Goal: Task Accomplishment & Management: Use online tool/utility

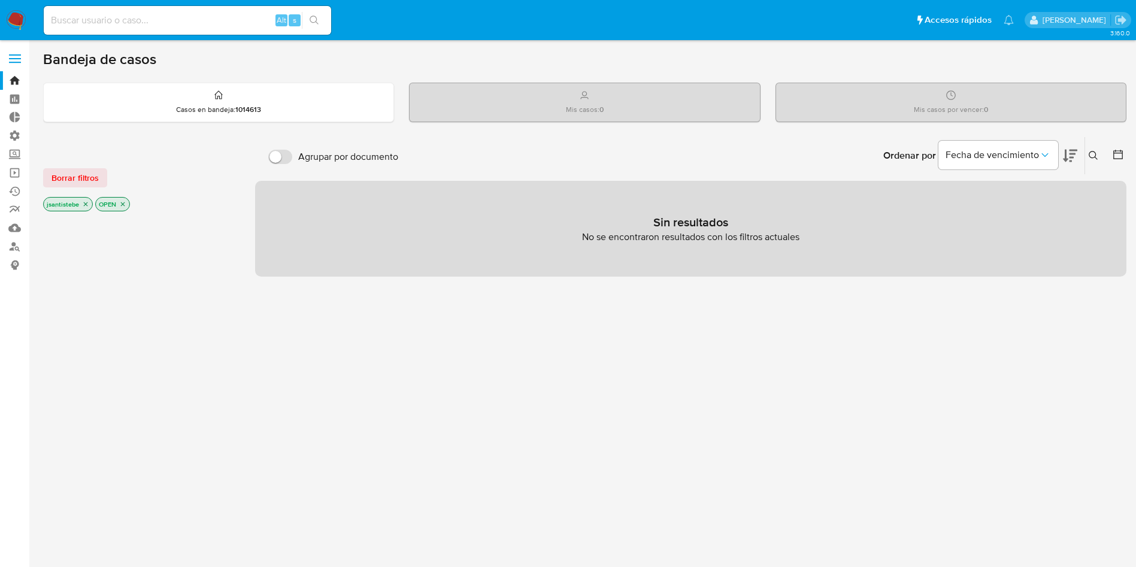
click at [9, 60] on label at bounding box center [15, 58] width 30 height 25
click at [0, 0] on input "checkbox" at bounding box center [0, 0] width 0 height 0
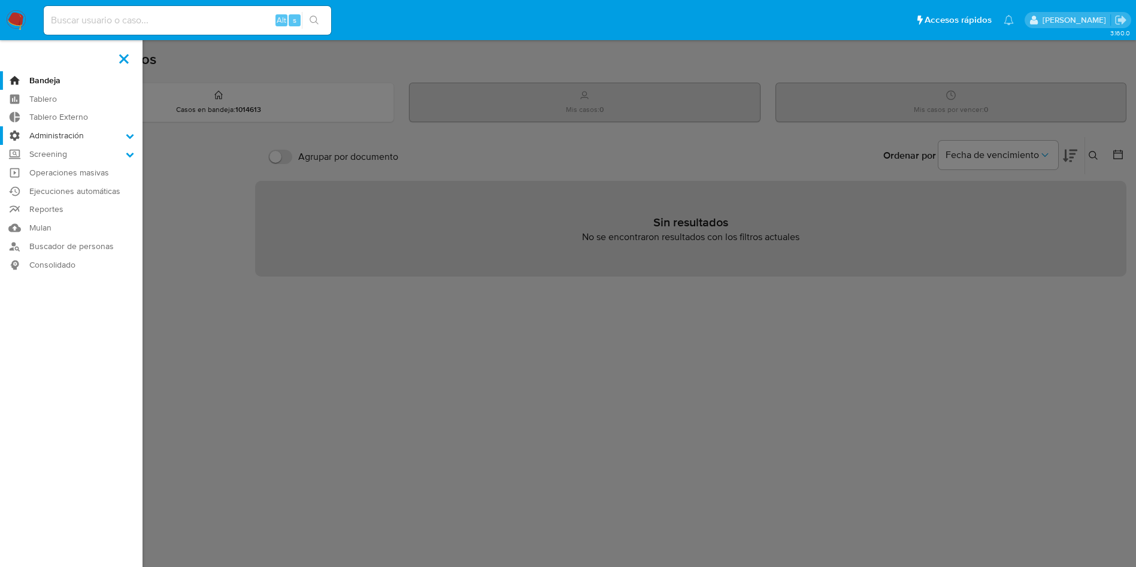
click at [72, 139] on label "Administración" at bounding box center [71, 135] width 142 height 19
click at [0, 0] on input "Administración" at bounding box center [0, 0] width 0 height 0
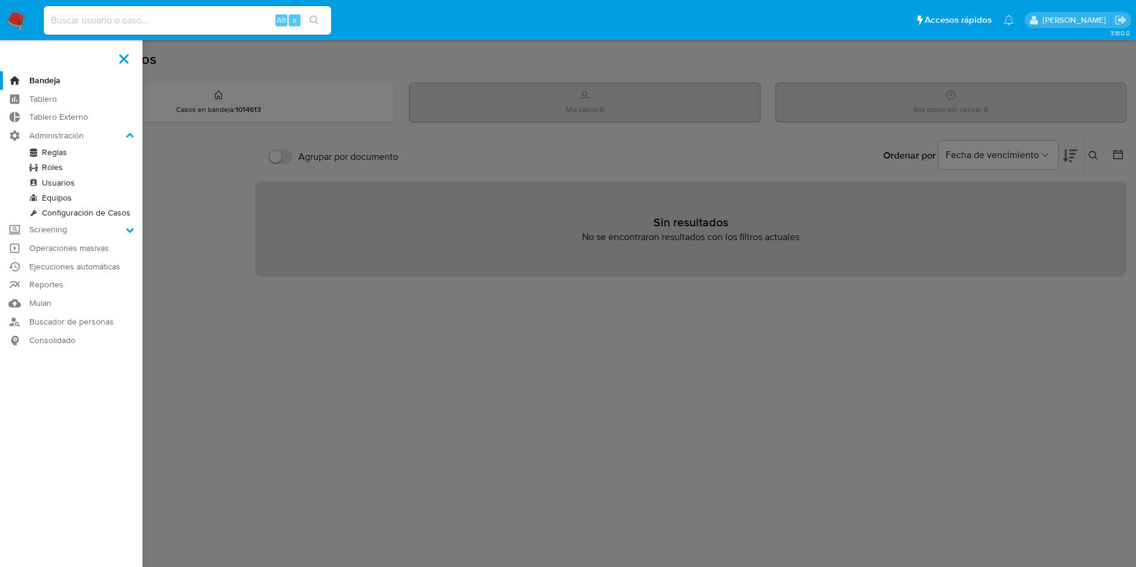
click at [61, 151] on link "Reglas" at bounding box center [71, 152] width 142 height 15
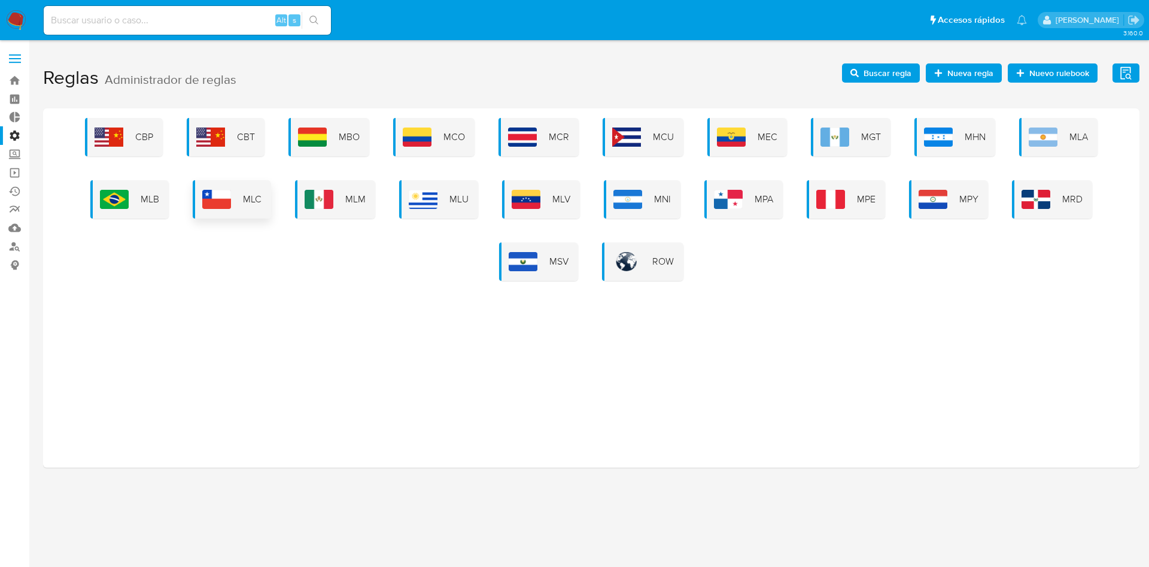
click at [262, 204] on span "MLC" at bounding box center [252, 199] width 19 height 13
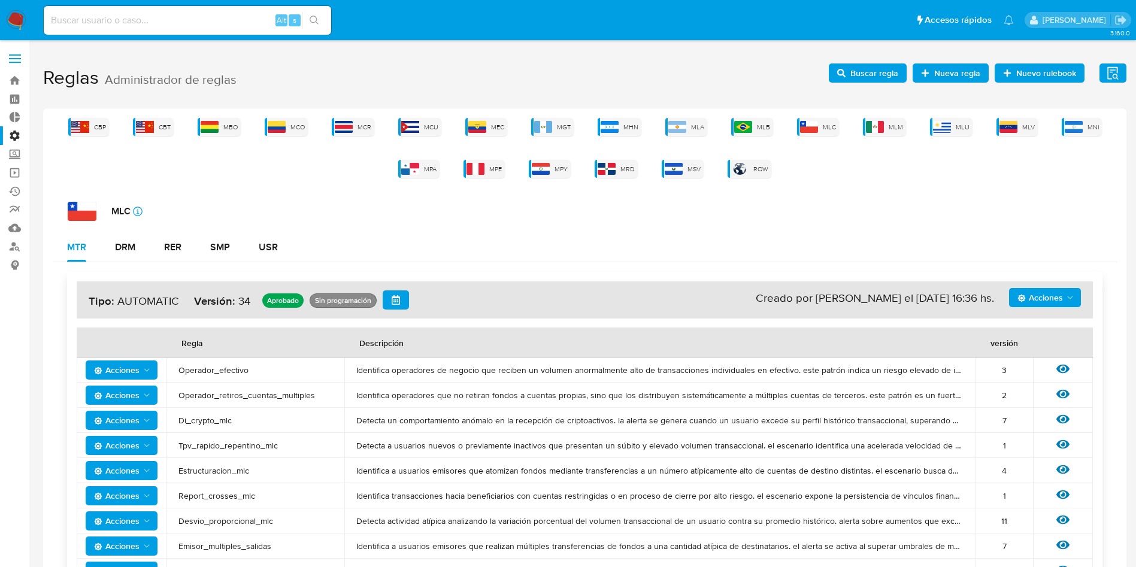
click at [849, 77] on span "Buscar regla" at bounding box center [867, 73] width 61 height 17
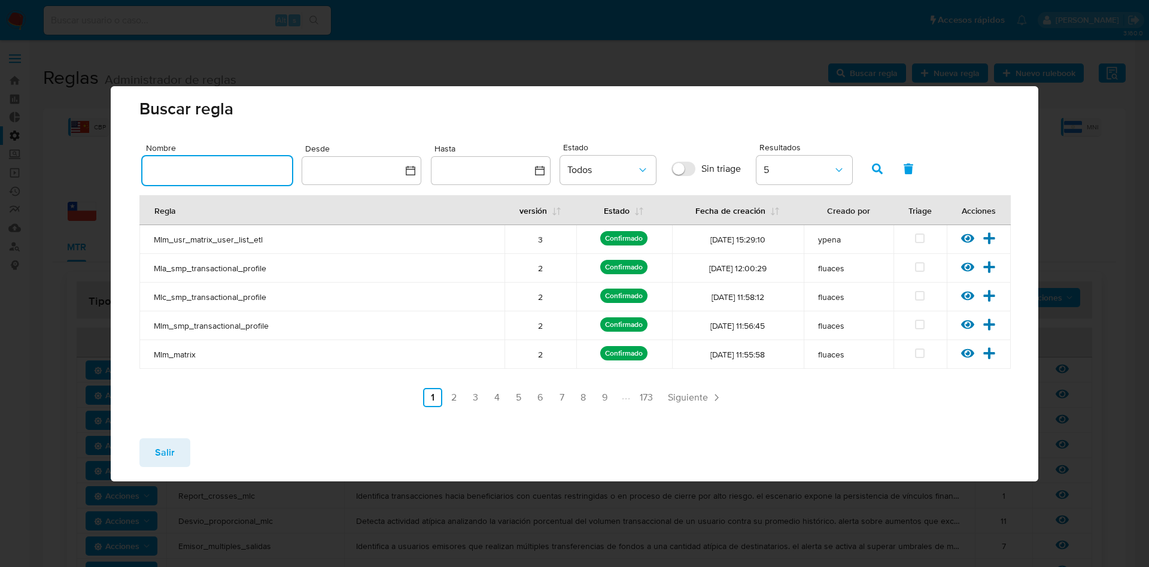
click at [221, 171] on input "text" at bounding box center [217, 171] width 150 height 16
click at [878, 157] on button "button" at bounding box center [877, 168] width 31 height 29
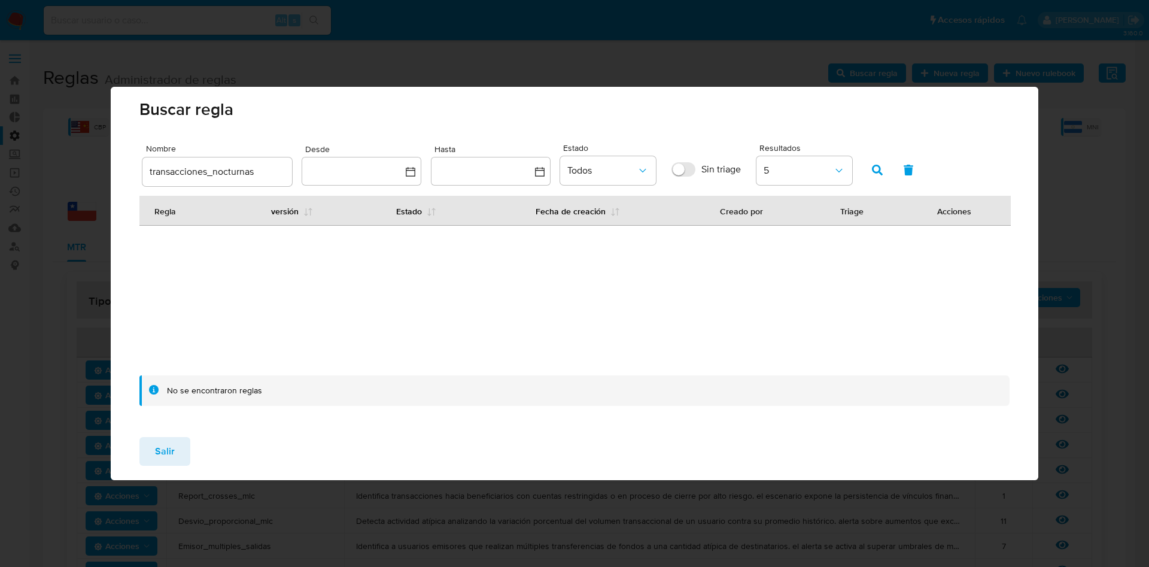
click at [269, 172] on input "transacciones_nocturnas" at bounding box center [217, 172] width 150 height 16
click at [884, 163] on button "button" at bounding box center [877, 170] width 31 height 29
drag, startPoint x: 267, startPoint y: 172, endPoint x: 309, endPoint y: 147, distance: 49.2
click at [256, 174] on input "transacciones_nocturnas_mlc" at bounding box center [217, 172] width 150 height 16
click at [878, 168] on icon "button" at bounding box center [877, 170] width 11 height 11
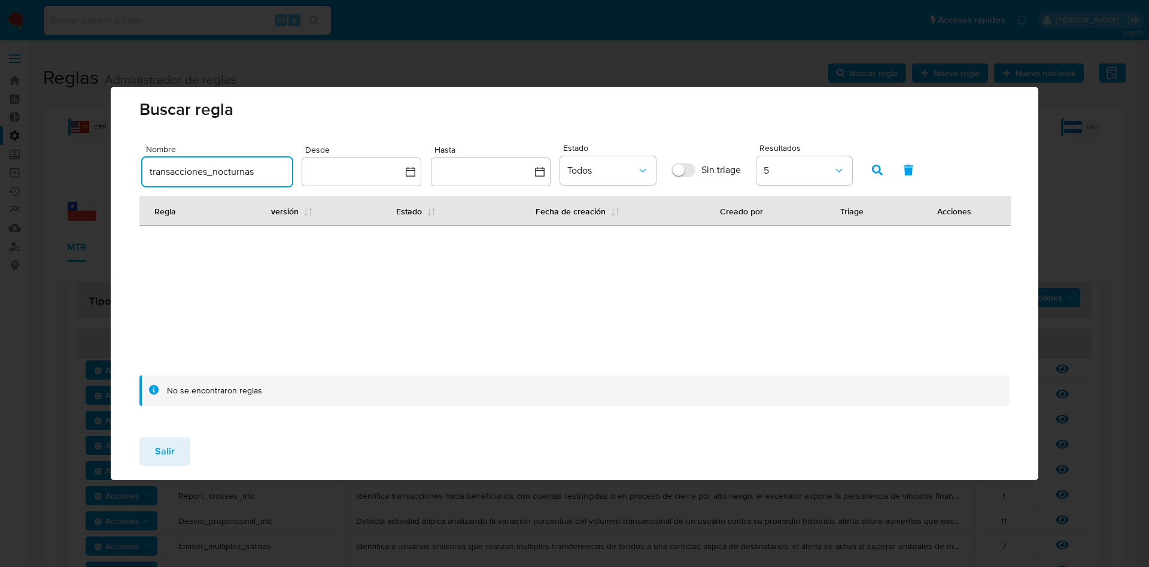
drag, startPoint x: 268, startPoint y: 178, endPoint x: 214, endPoint y: 173, distance: 54.1
click at [214, 173] on input "transacciones_nocturnas" at bounding box center [217, 172] width 150 height 16
type input "transacciones_madrugada"
click at [885, 168] on button "button" at bounding box center [877, 170] width 31 height 29
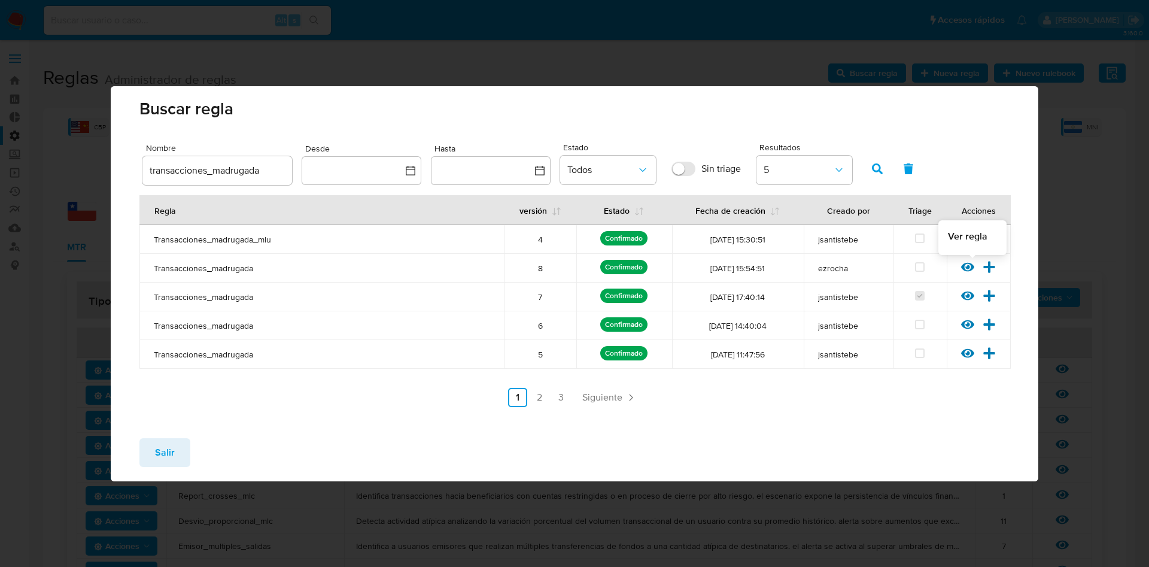
click at [967, 275] on div at bounding box center [972, 271] width 22 height 12
click at [969, 268] on icon at bounding box center [967, 266] width 13 height 9
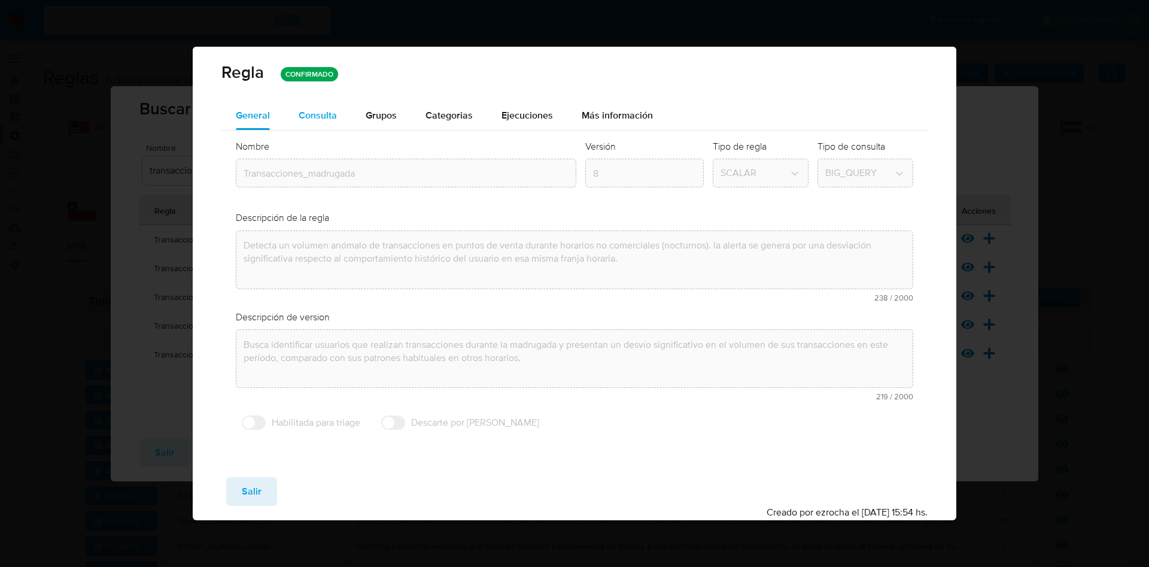
click at [328, 118] on span "Consulta" at bounding box center [318, 115] width 38 height 14
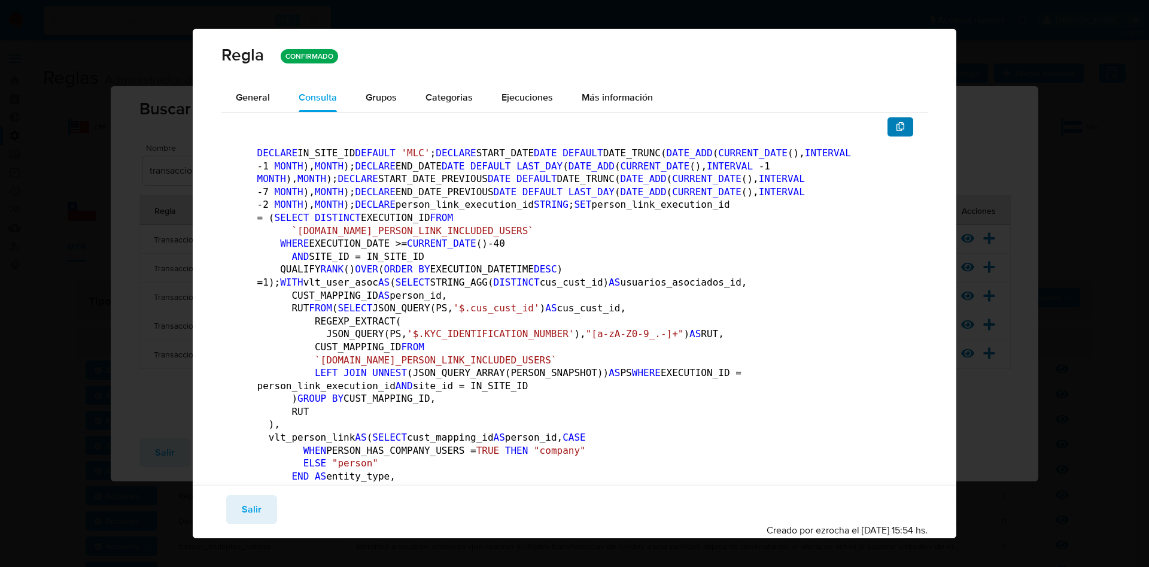
click at [888, 122] on button "button" at bounding box center [901, 126] width 26 height 19
click at [232, 507] on button "Salir" at bounding box center [251, 509] width 51 height 29
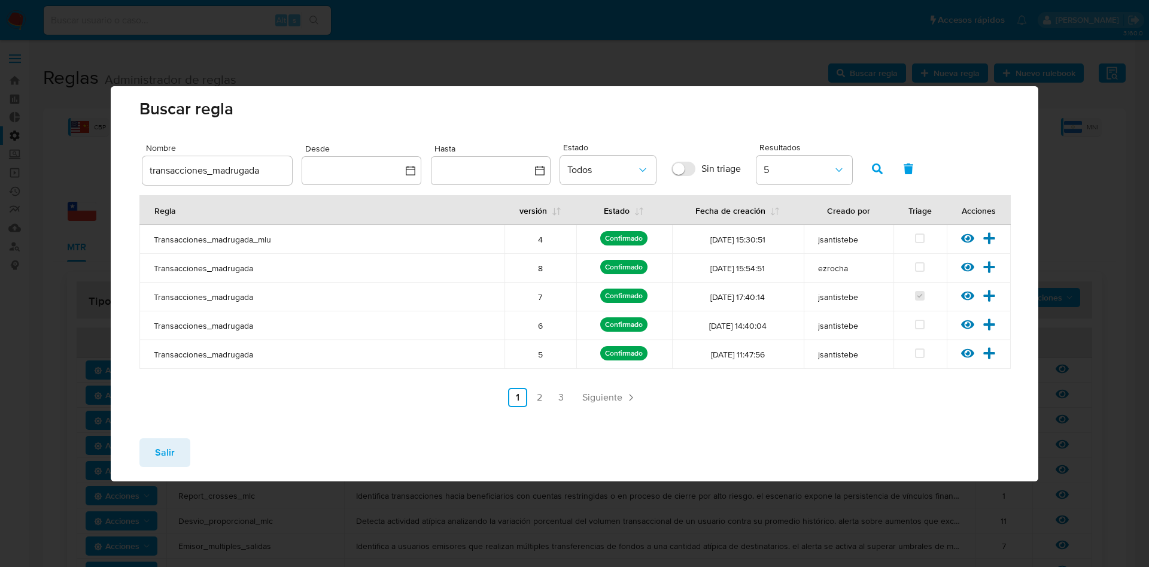
click at [139, 450] on button "Salir" at bounding box center [164, 452] width 51 height 29
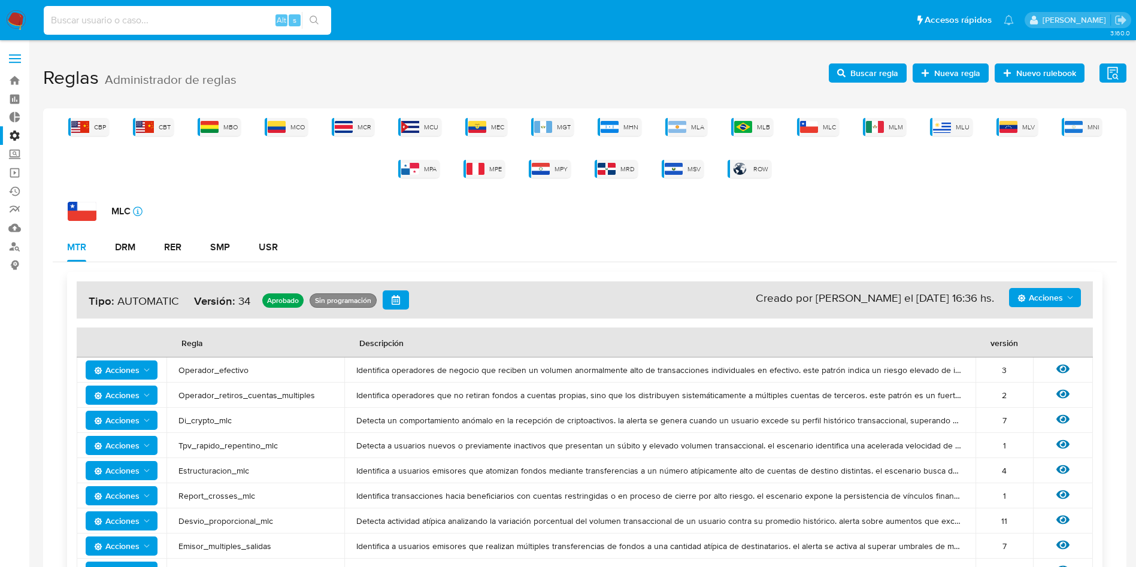
click at [116, 25] on input at bounding box center [187, 21] width 287 height 16
type input "TIFABY"
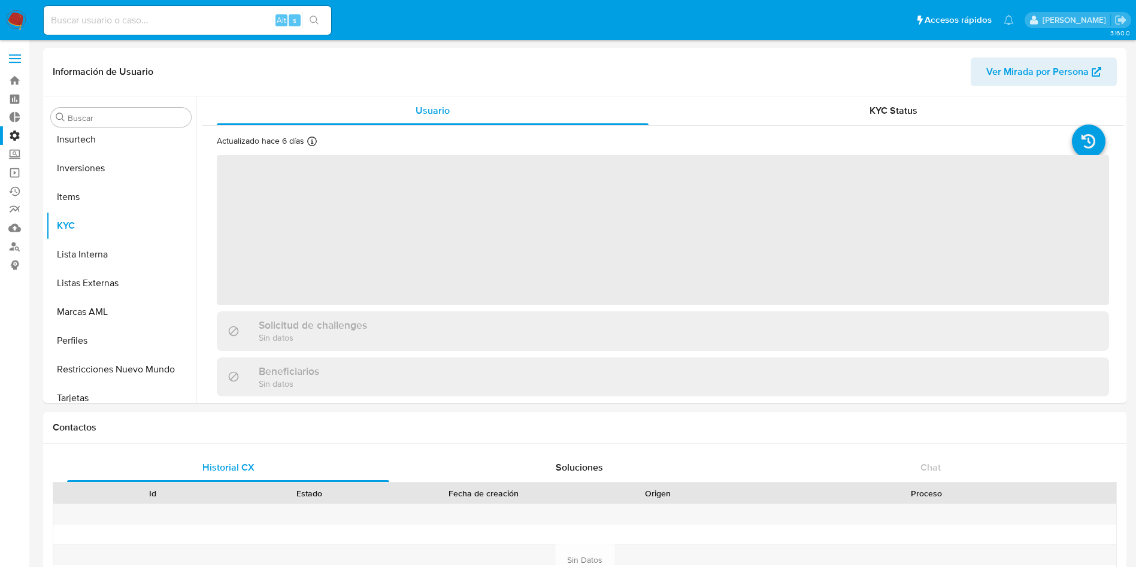
scroll to position [563, 0]
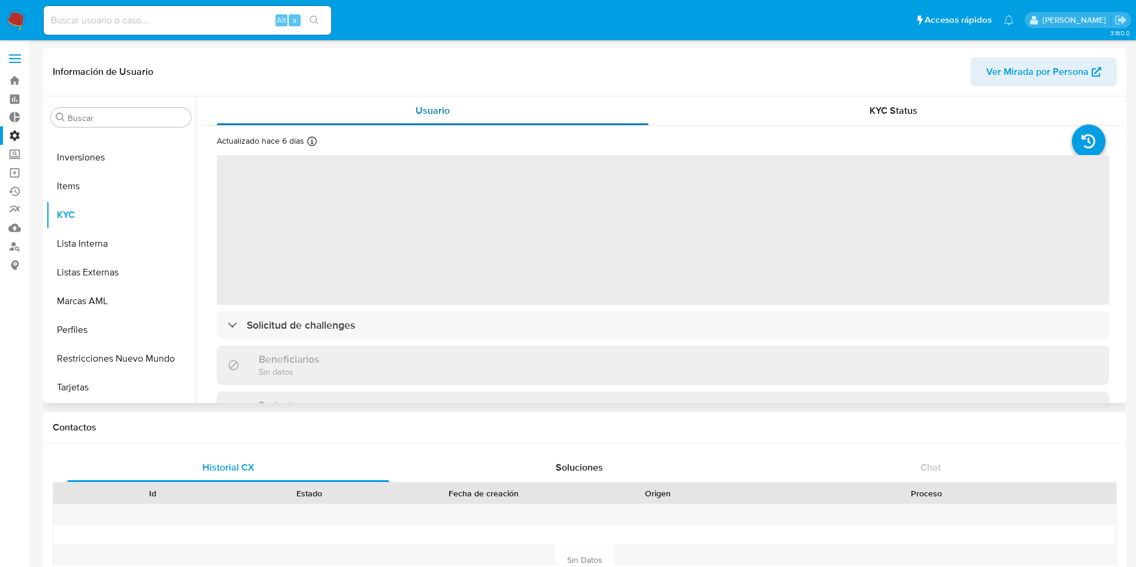
select select "10"
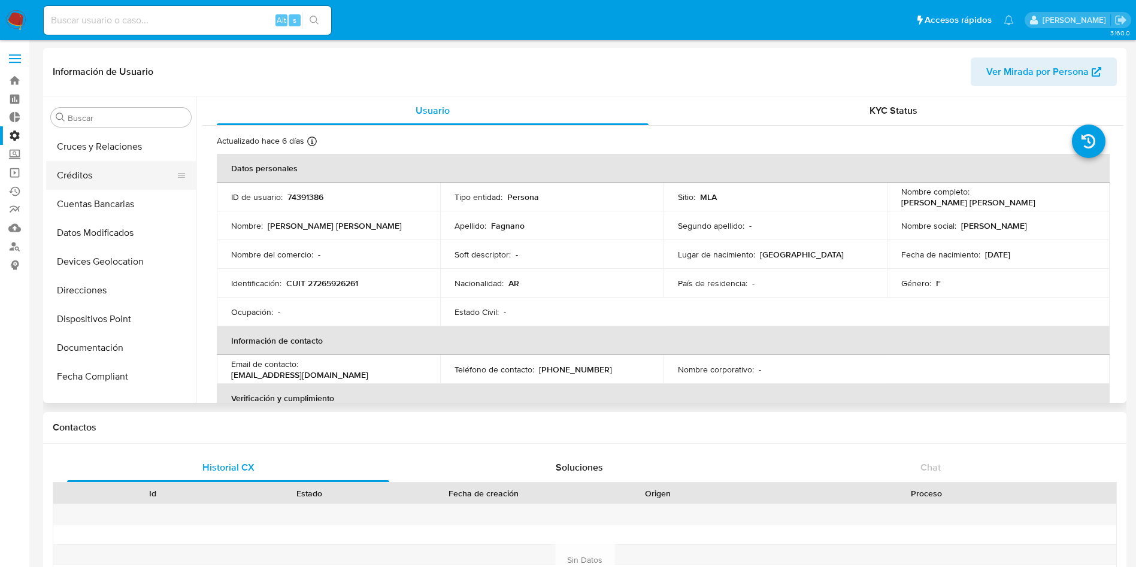
scroll to position [180, 0]
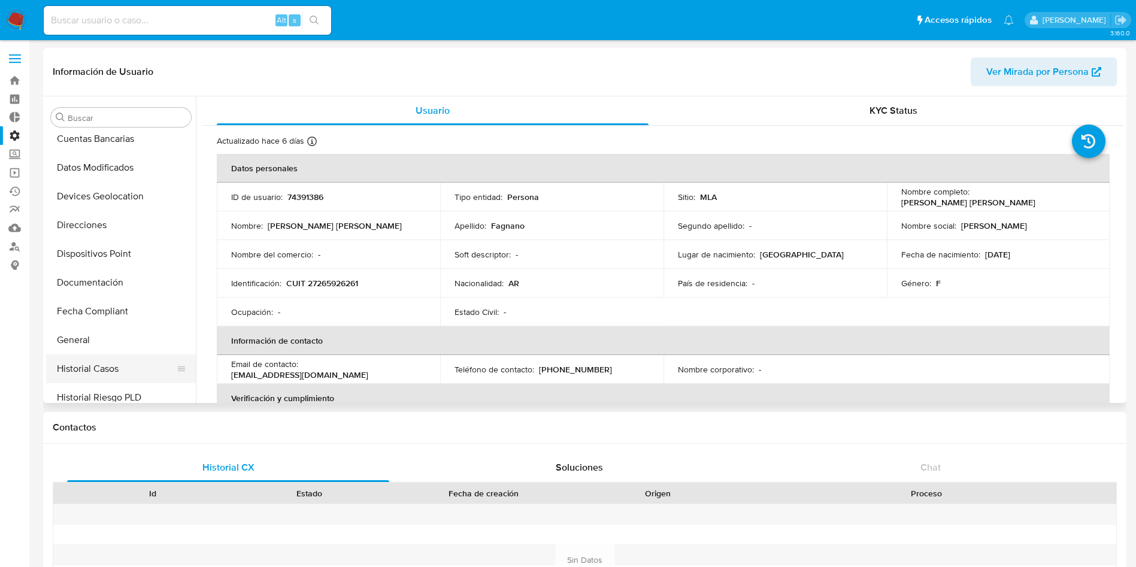
click at [119, 372] on button "Historial Casos" at bounding box center [116, 368] width 140 height 29
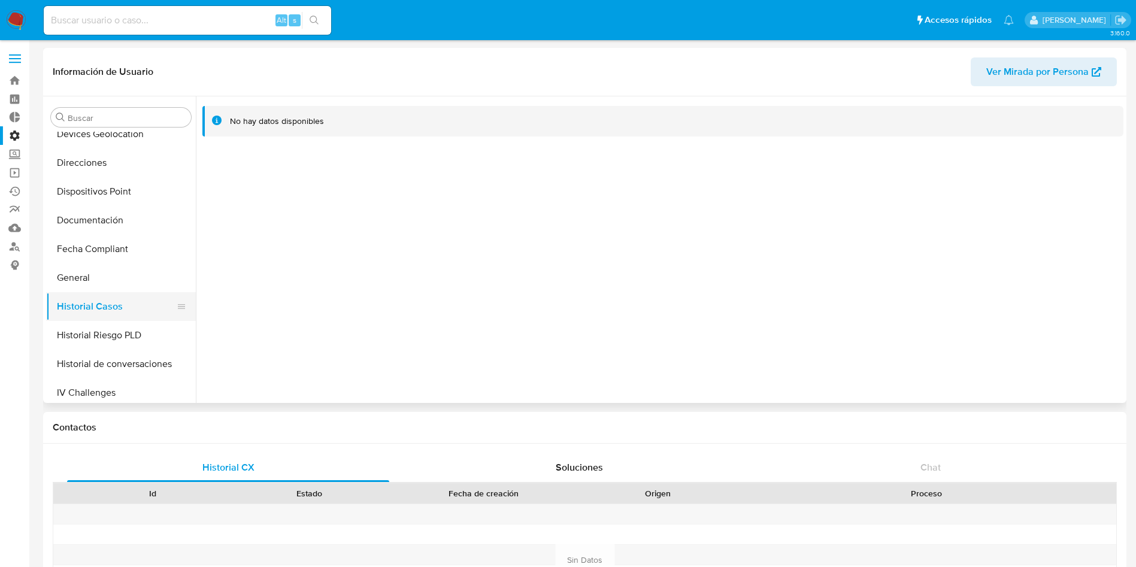
scroll to position [269, 0]
click at [119, 253] on button "General" at bounding box center [116, 250] width 140 height 29
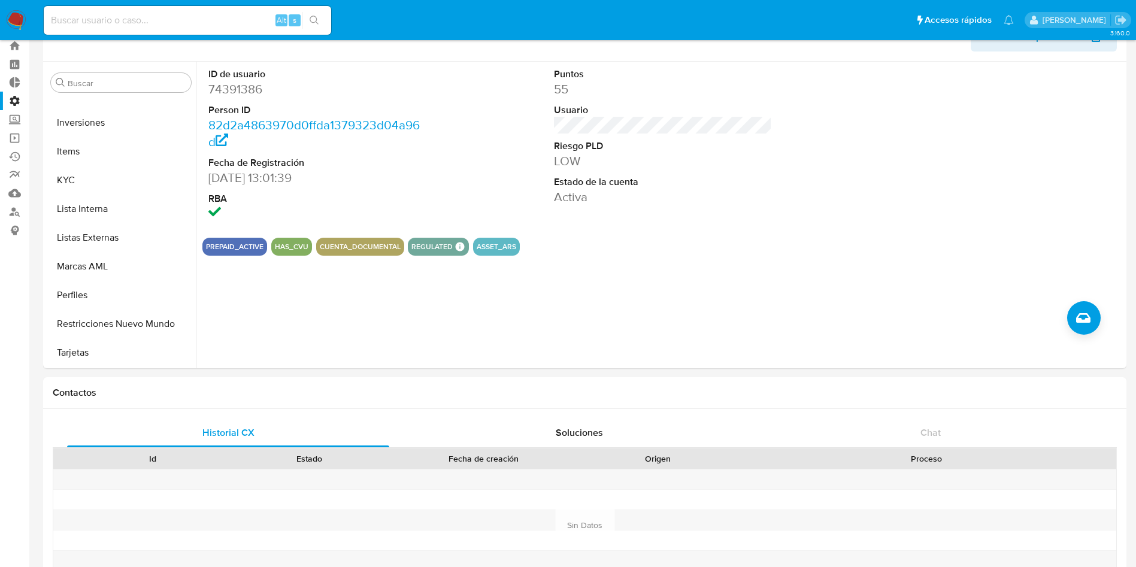
scroll to position [0, 0]
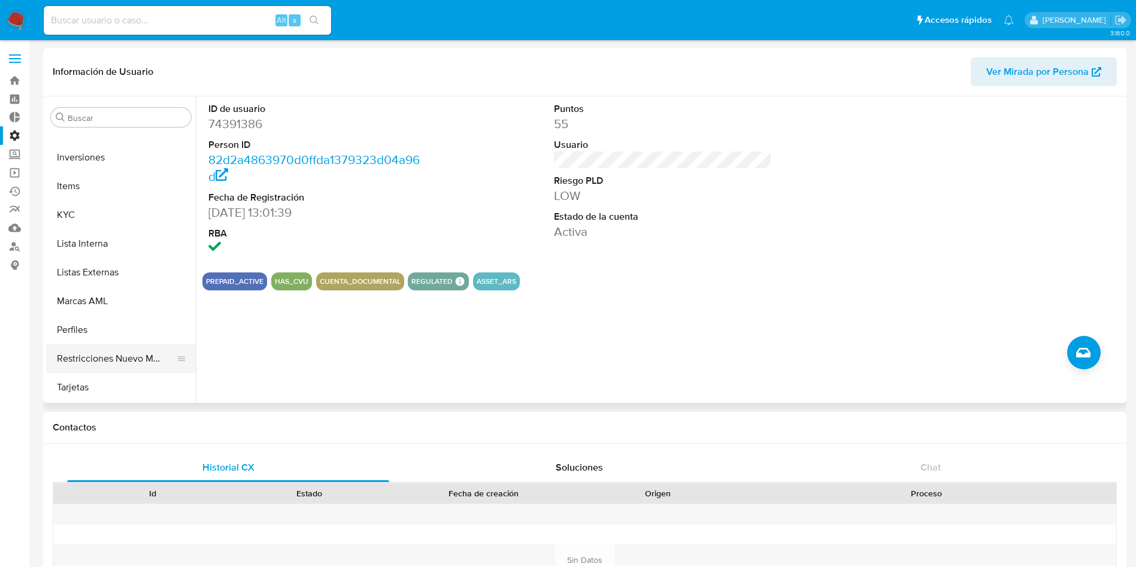
click at [94, 352] on button "Restricciones Nuevo Mundo" at bounding box center [116, 358] width 140 height 29
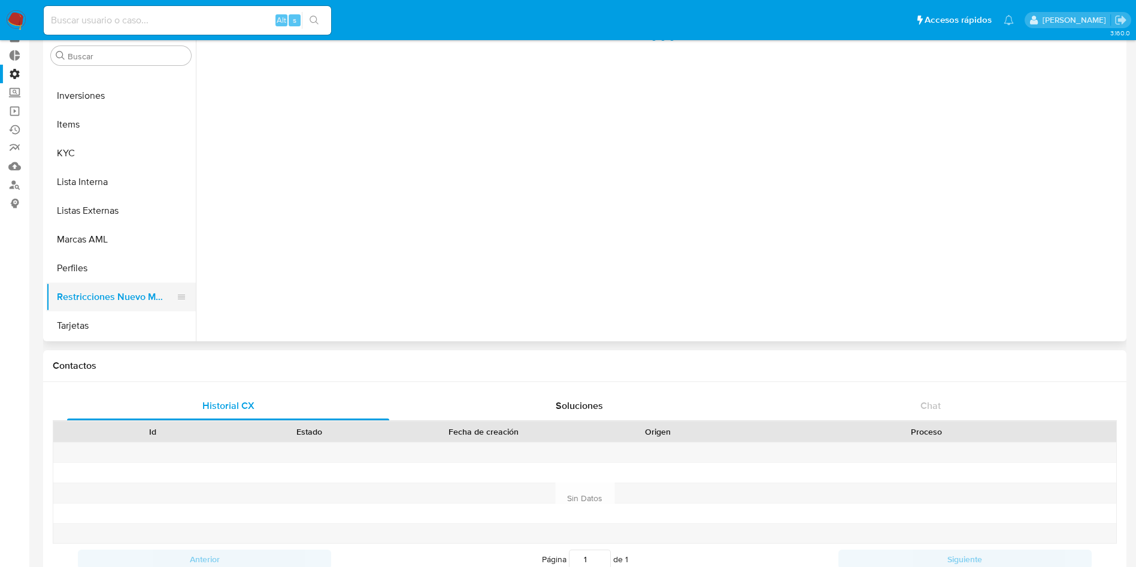
scroll to position [90, 0]
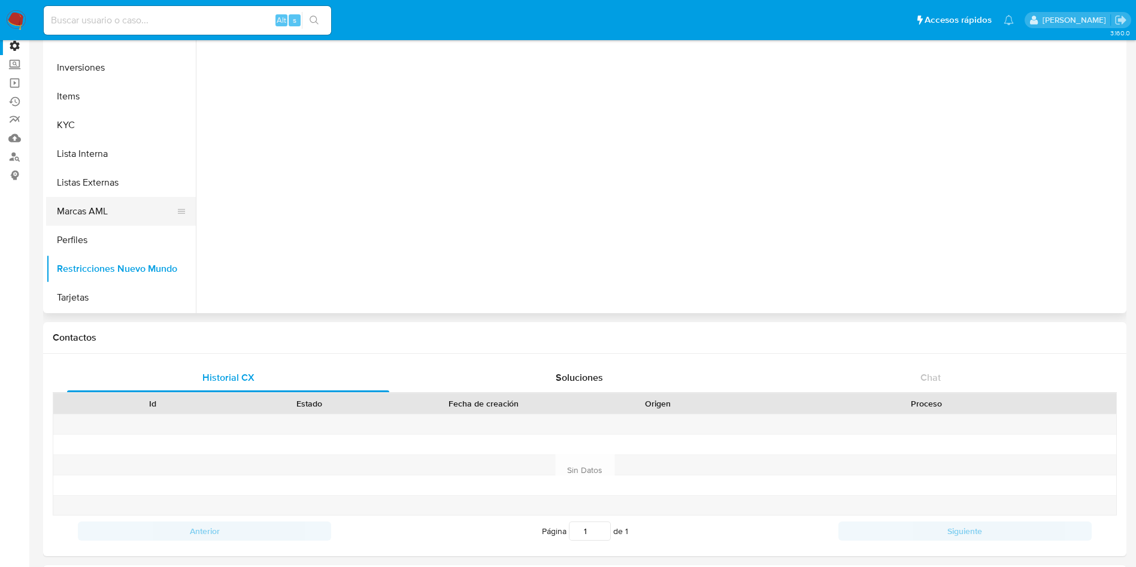
click at [96, 217] on button "Marcas AML" at bounding box center [116, 211] width 140 height 29
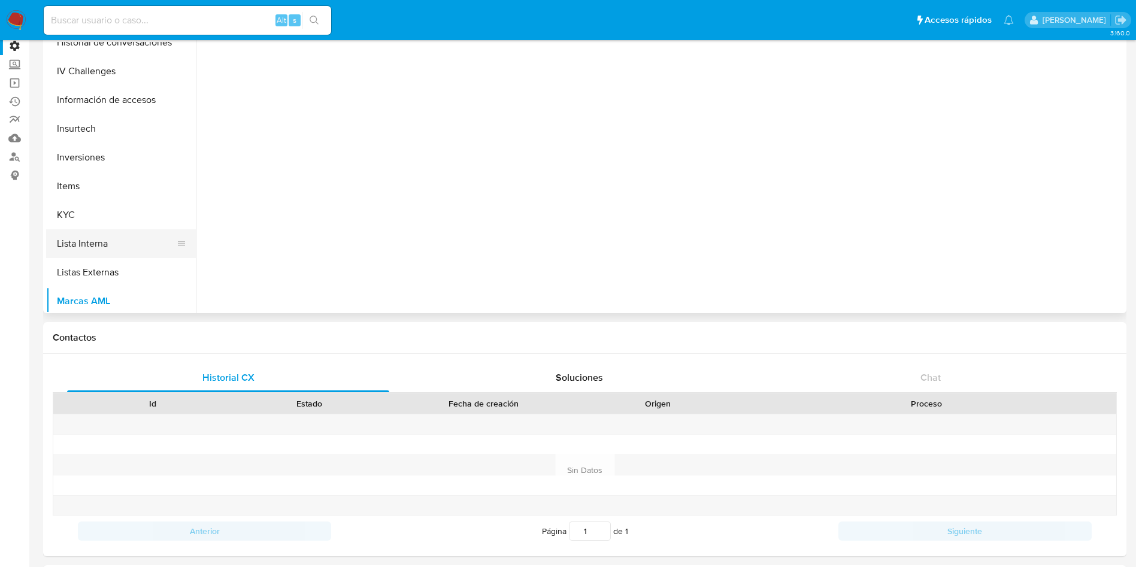
scroll to position [384, 0]
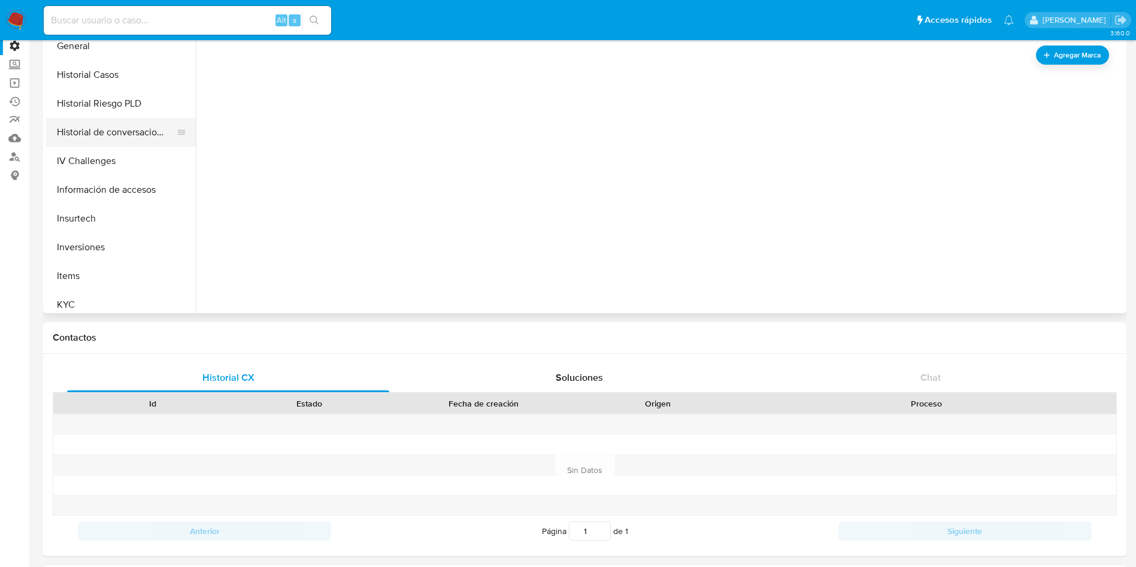
click at [99, 126] on button "Historial de conversaciones" at bounding box center [116, 132] width 140 height 29
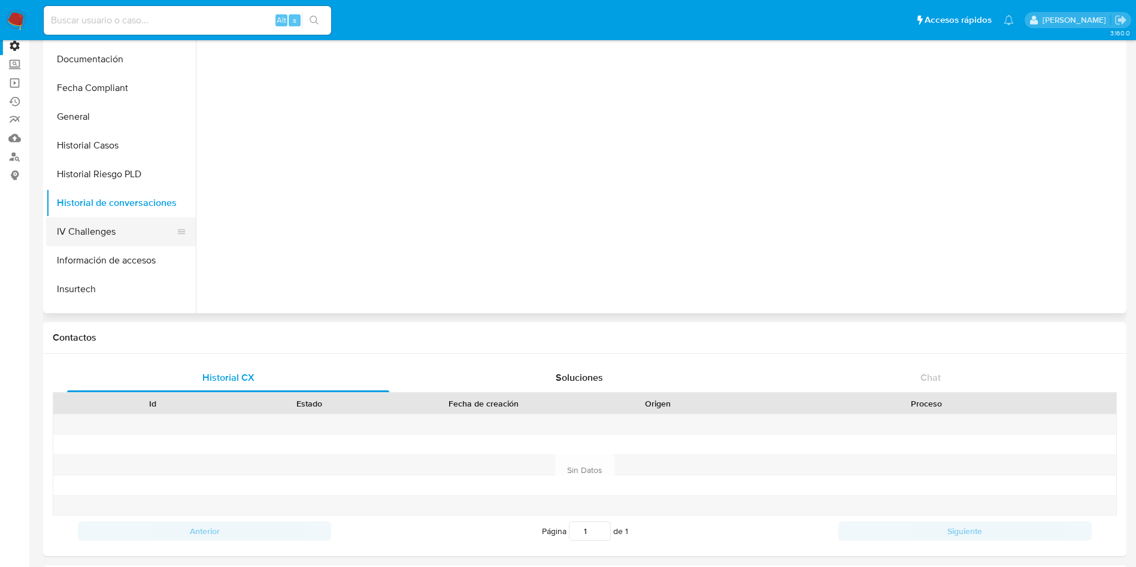
scroll to position [204, 0]
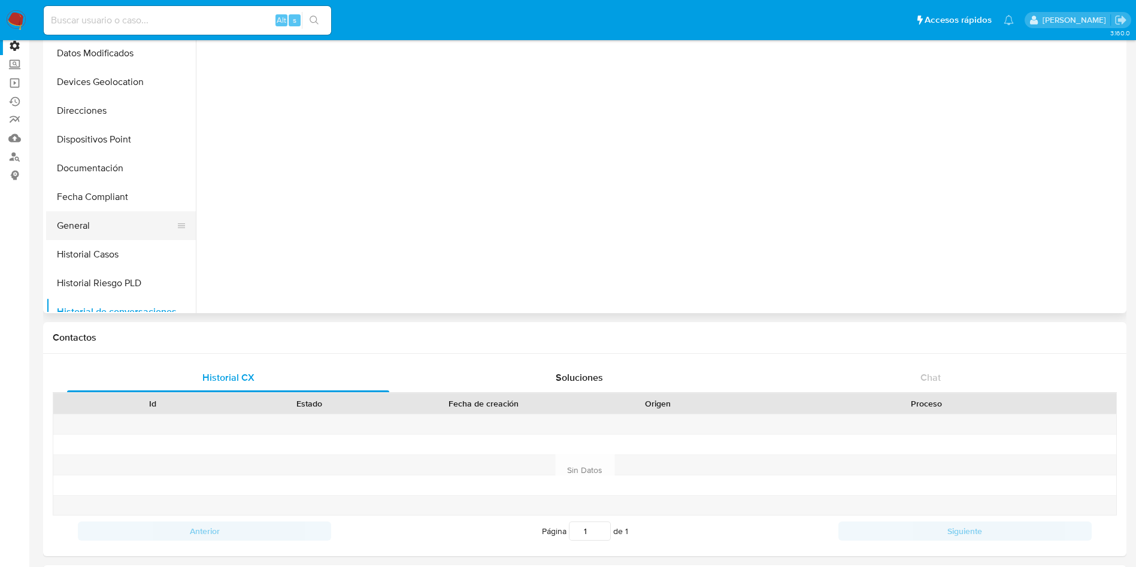
click at [113, 229] on button "General" at bounding box center [116, 225] width 140 height 29
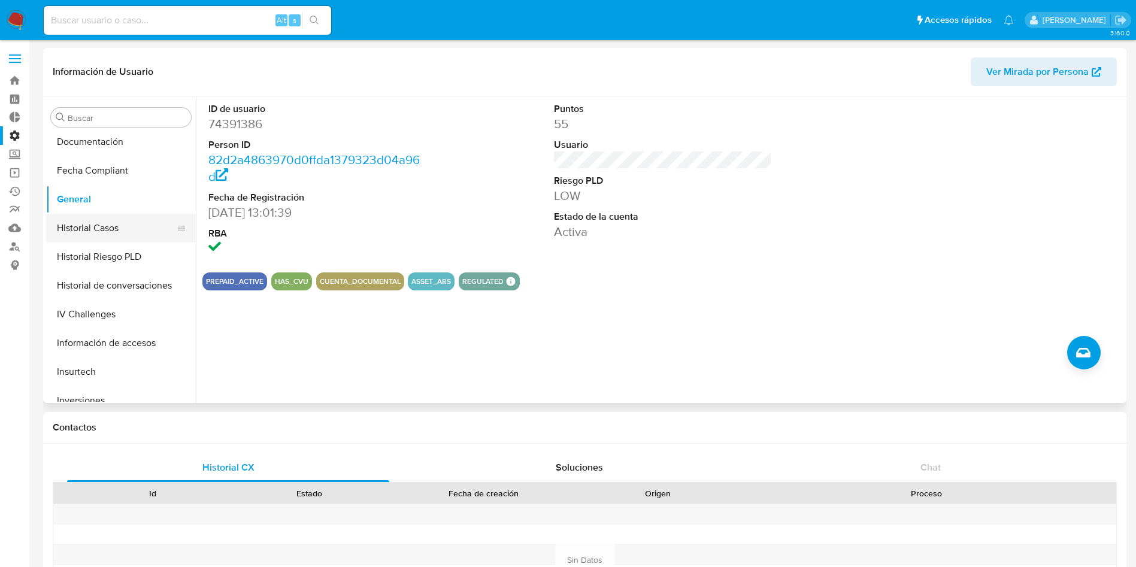
scroll to position [359, 0]
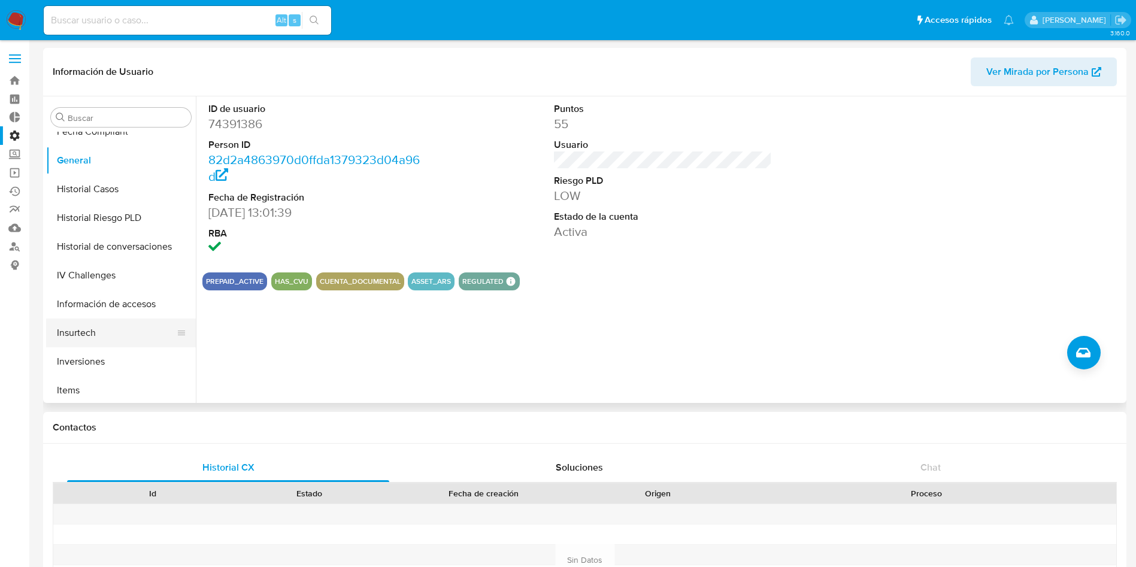
click at [96, 326] on button "Insurtech" at bounding box center [116, 332] width 140 height 29
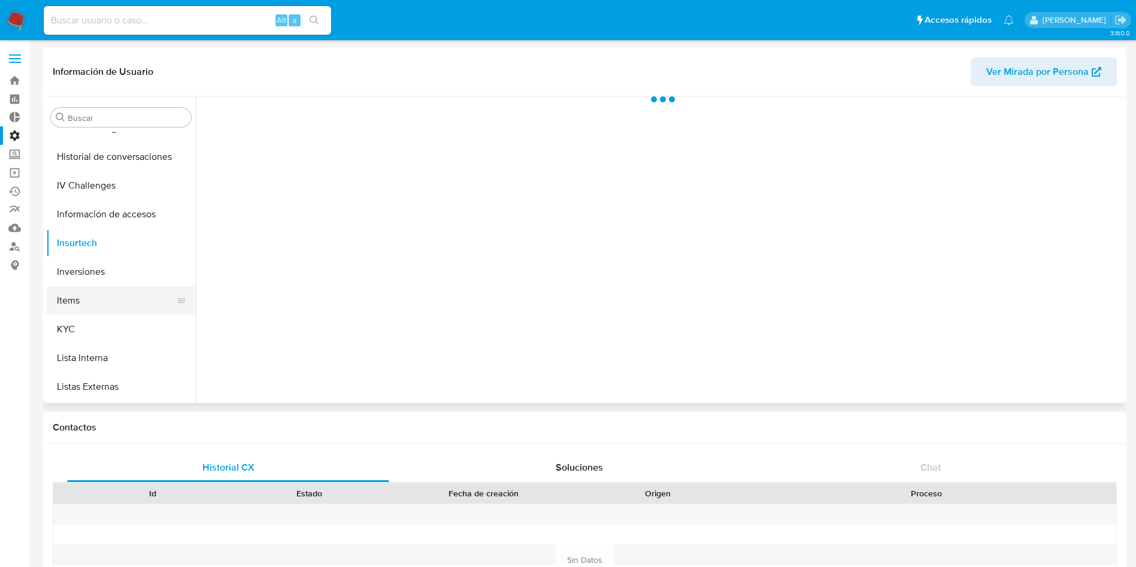
scroll to position [539, 0]
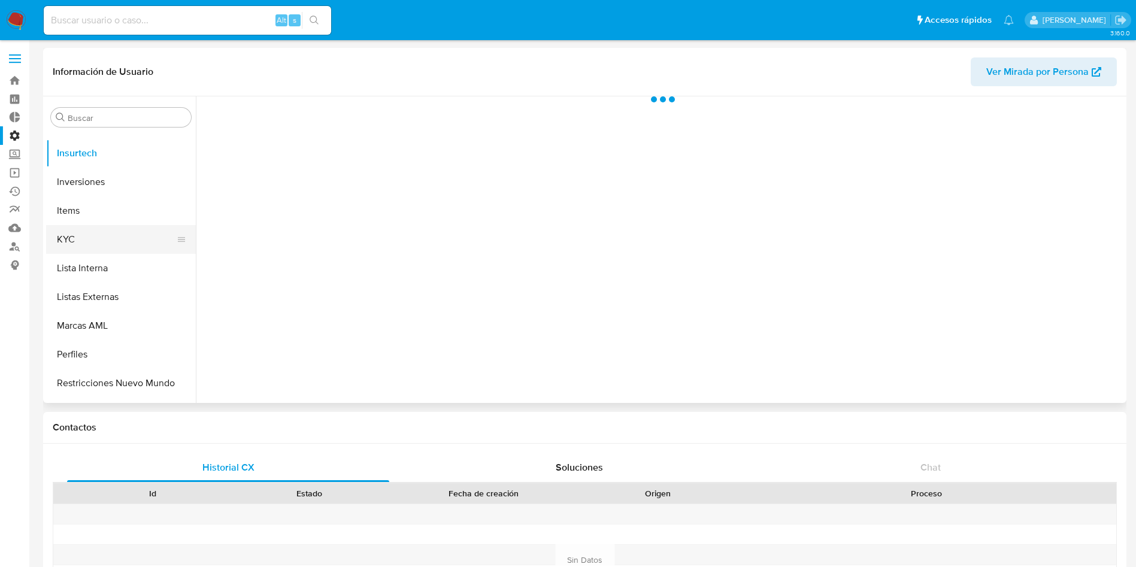
click at [117, 236] on button "KYC" at bounding box center [116, 239] width 140 height 29
